Goal: Navigation & Orientation: Understand site structure

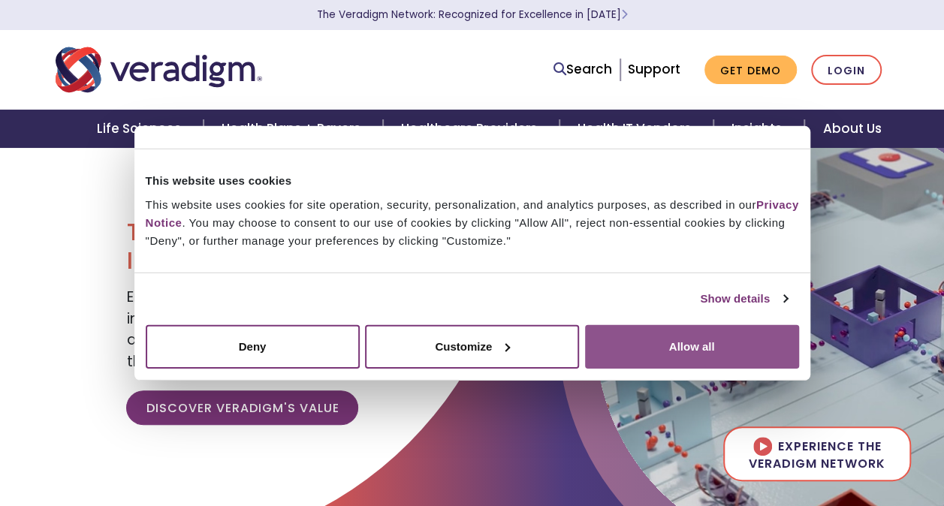
click at [655, 358] on button "Allow all" at bounding box center [692, 347] width 214 height 44
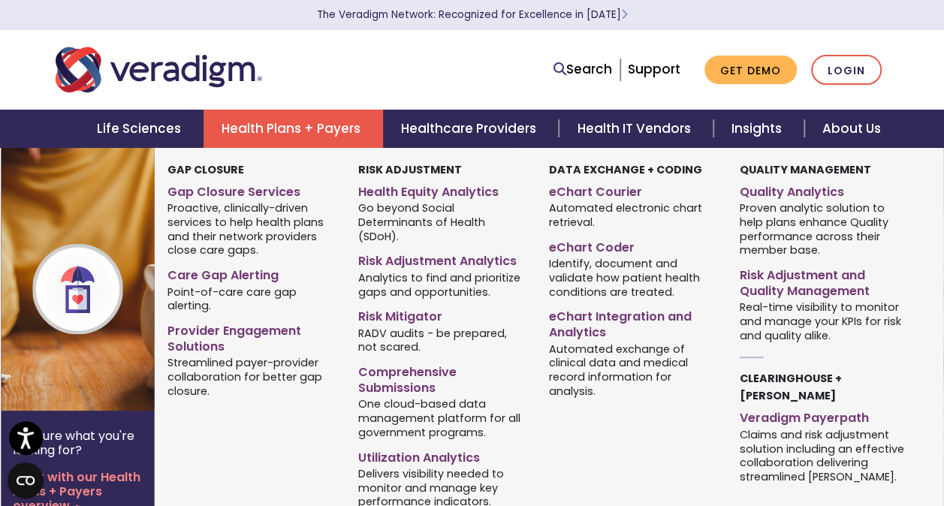
click at [259, 125] on link "Health Plans + Payers" at bounding box center [294, 129] width 180 height 38
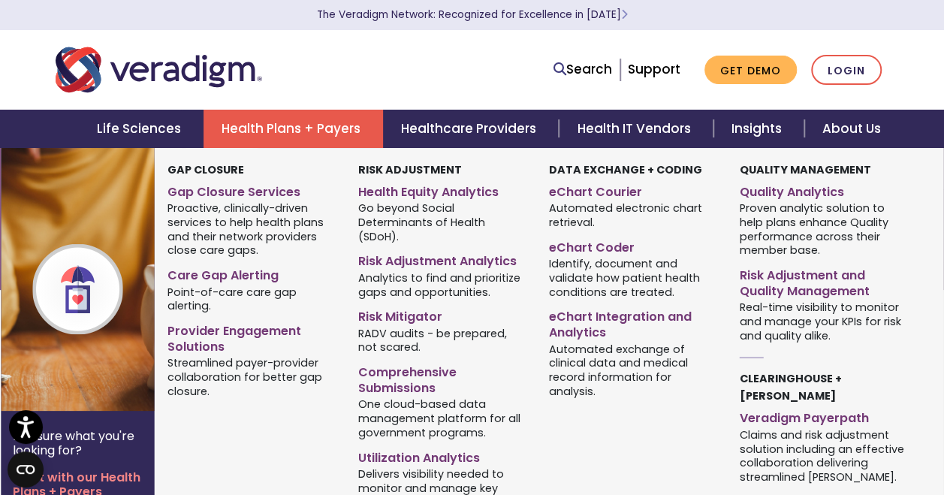
scroll to position [47, 0]
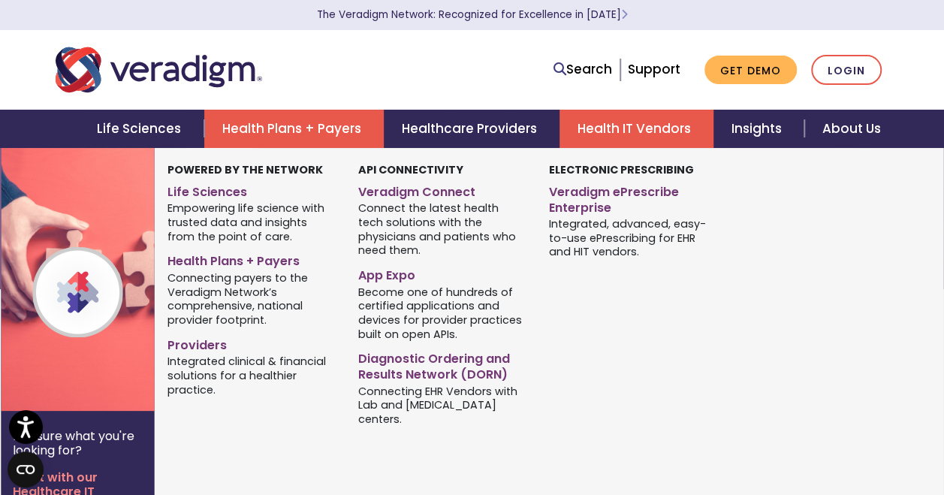
click at [634, 130] on link "Health IT Vendors" at bounding box center [637, 129] width 154 height 38
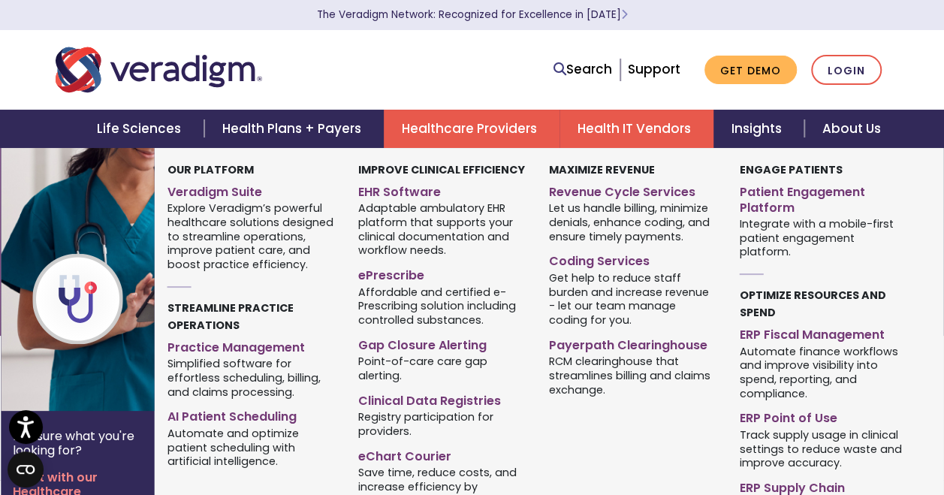
click at [479, 131] on link "Healthcare Providers" at bounding box center [472, 129] width 176 height 38
